Goal: Task Accomplishment & Management: Complete application form

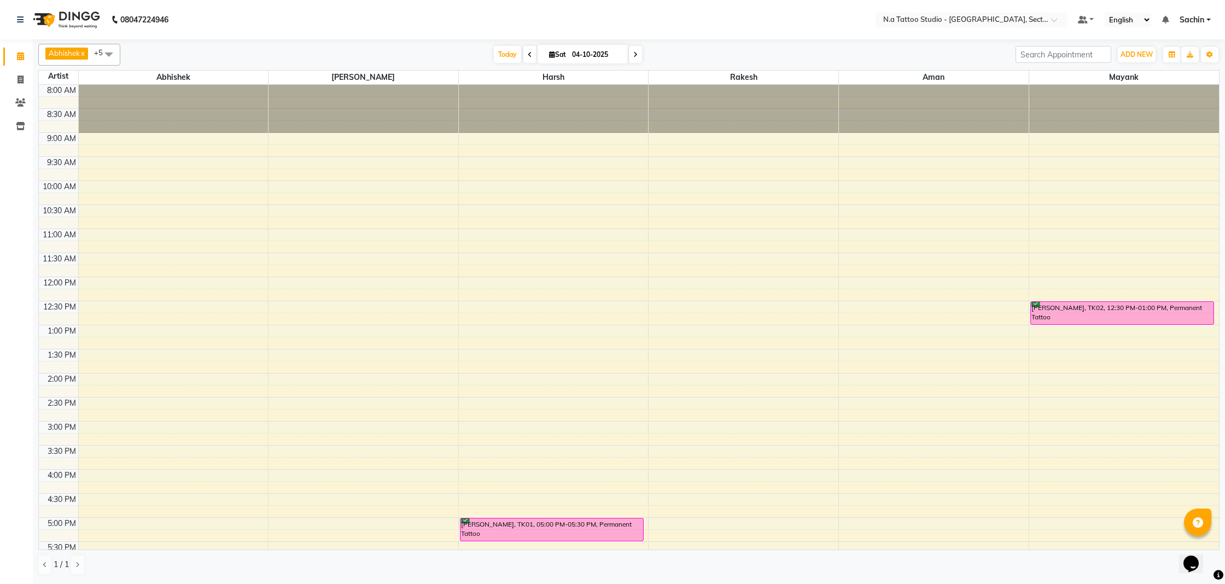
scroll to position [160, 0]
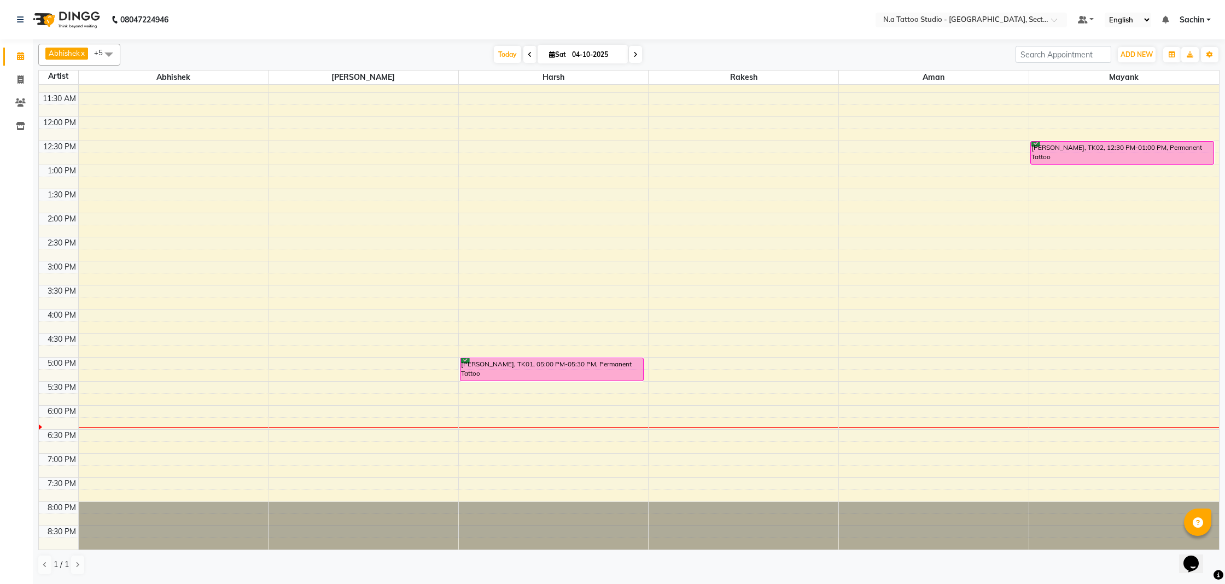
click at [640, 57] on span at bounding box center [635, 54] width 13 height 17
type input "05-10-2025"
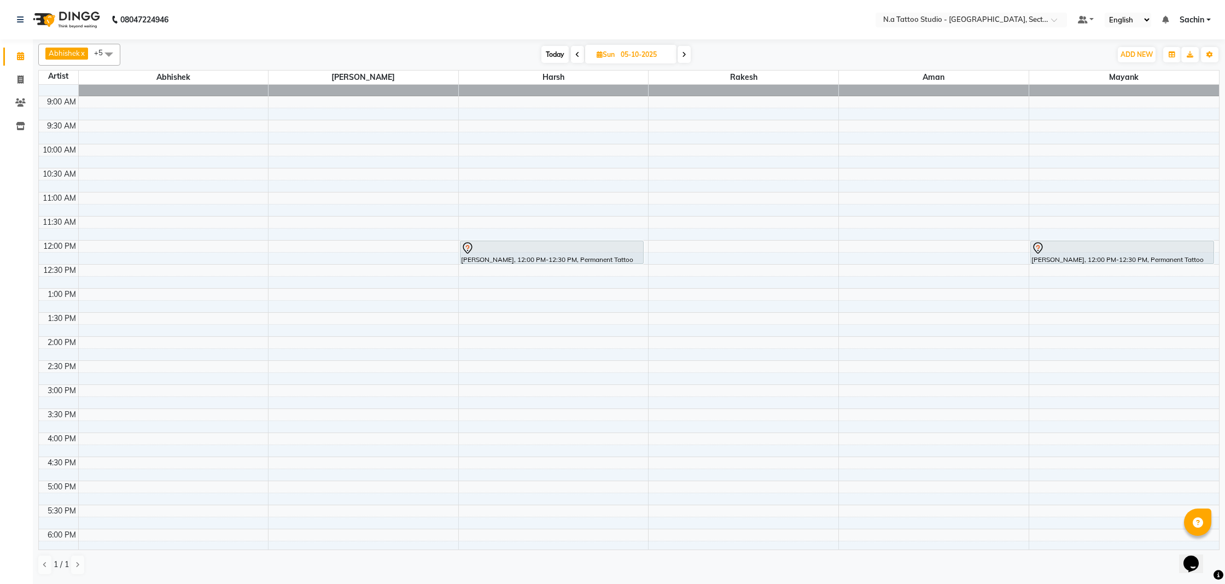
scroll to position [19, 0]
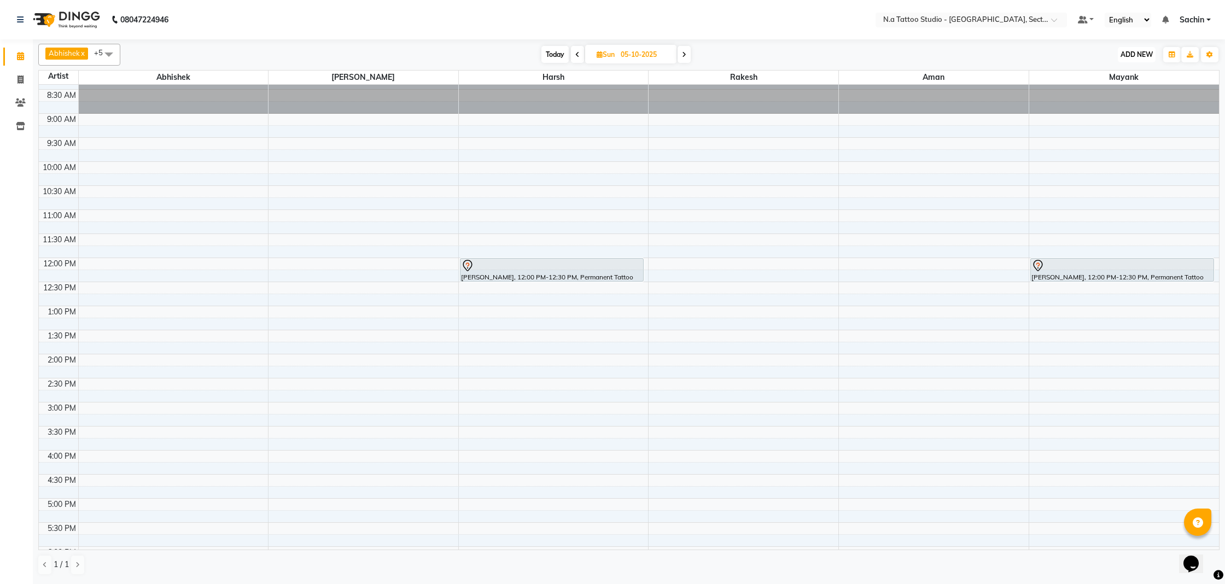
click at [1137, 55] on span "ADD NEW" at bounding box center [1137, 54] width 32 height 8
click at [1132, 78] on button "Add Appointment" at bounding box center [1112, 75] width 86 height 14
select select "540"
select select "tentative"
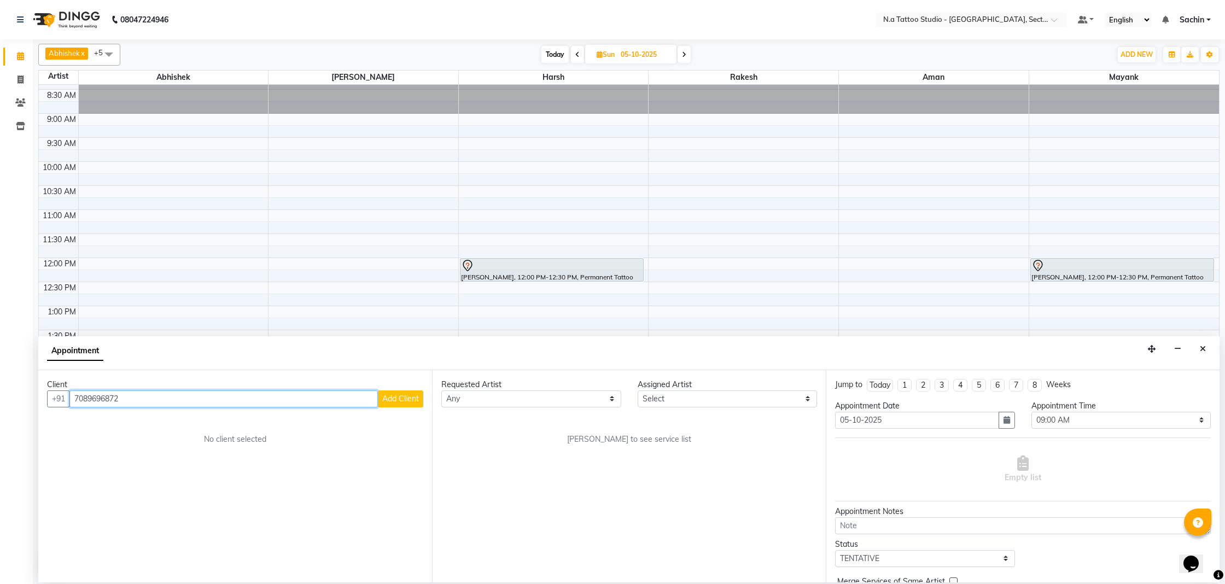
type input "7089696872"
click at [395, 399] on span "Add Client" at bounding box center [400, 399] width 37 height 10
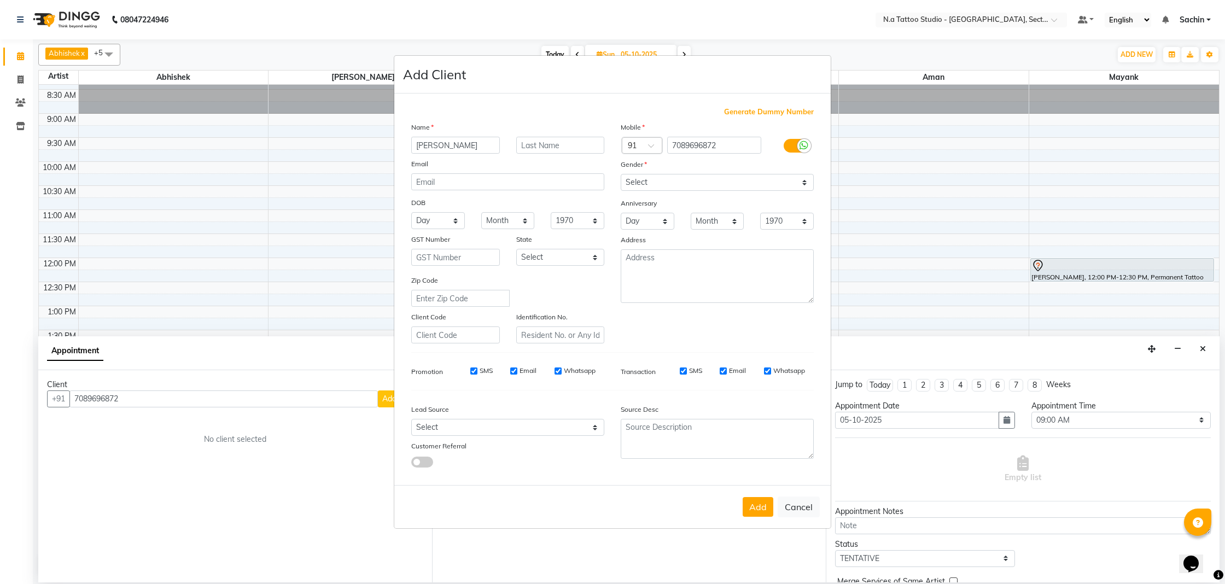
type input "[PERSON_NAME]"
click at [553, 151] on input "text" at bounding box center [560, 145] width 89 height 17
type input "das"
click at [489, 180] on input "email" at bounding box center [507, 181] width 193 height 17
type input "[PERSON_NAME]"
